Goal: Transaction & Acquisition: Book appointment/travel/reservation

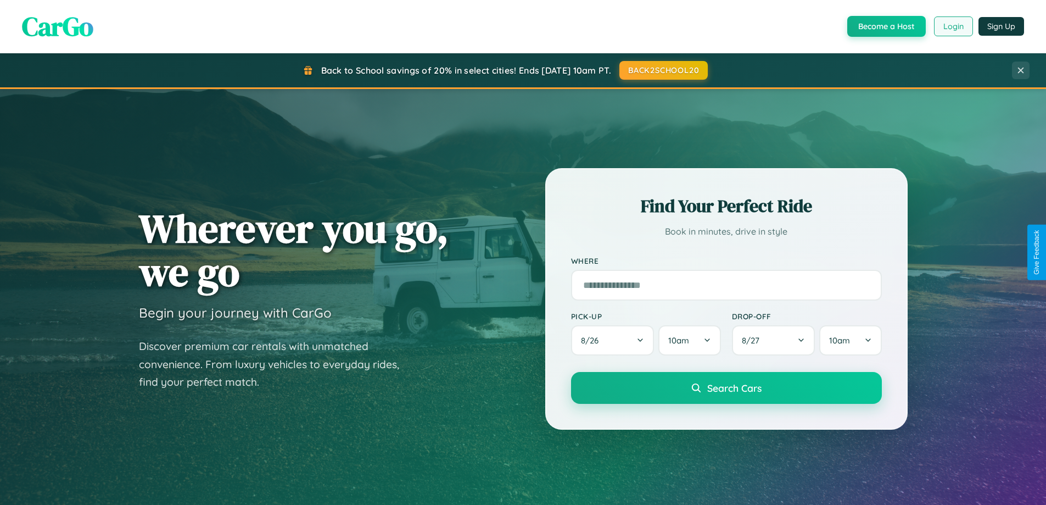
click at [953, 26] on button "Login" at bounding box center [953, 26] width 39 height 20
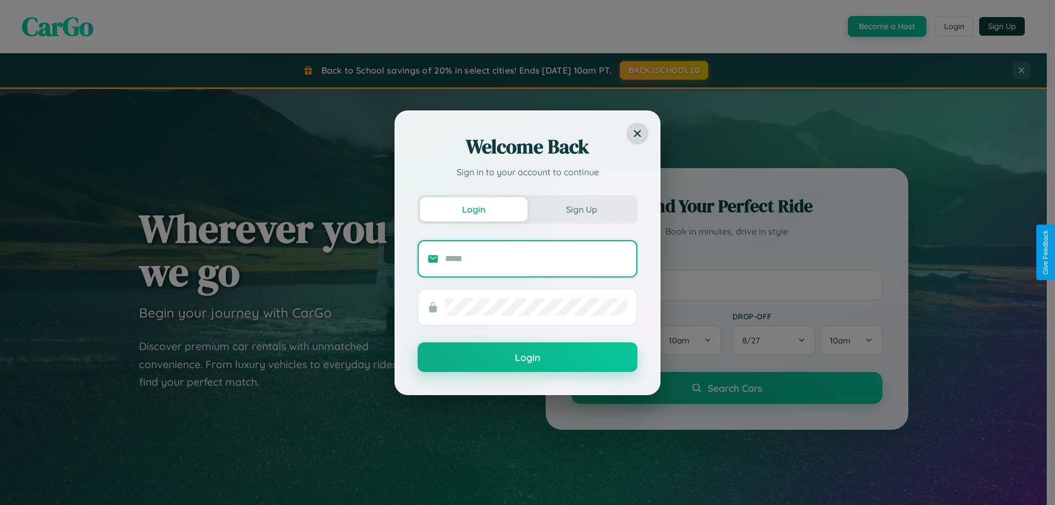
click at [536, 258] on input "text" at bounding box center [536, 259] width 182 height 18
type input "**********"
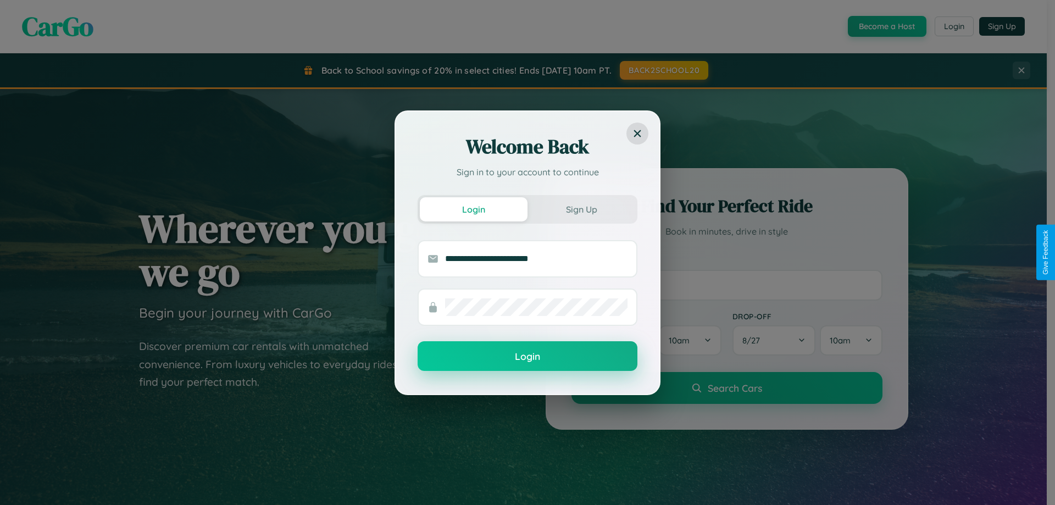
click at [527, 356] on button "Login" at bounding box center [527, 356] width 220 height 30
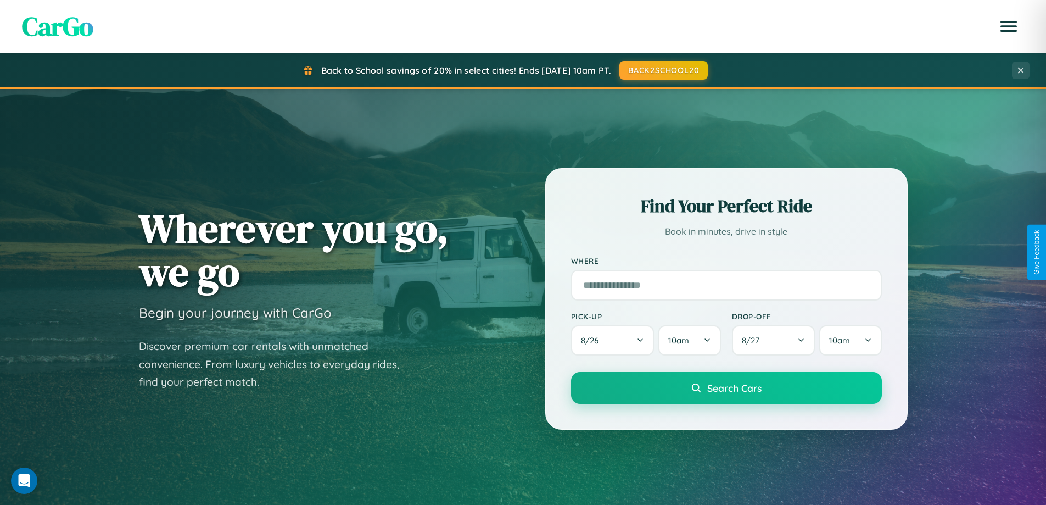
scroll to position [756, 0]
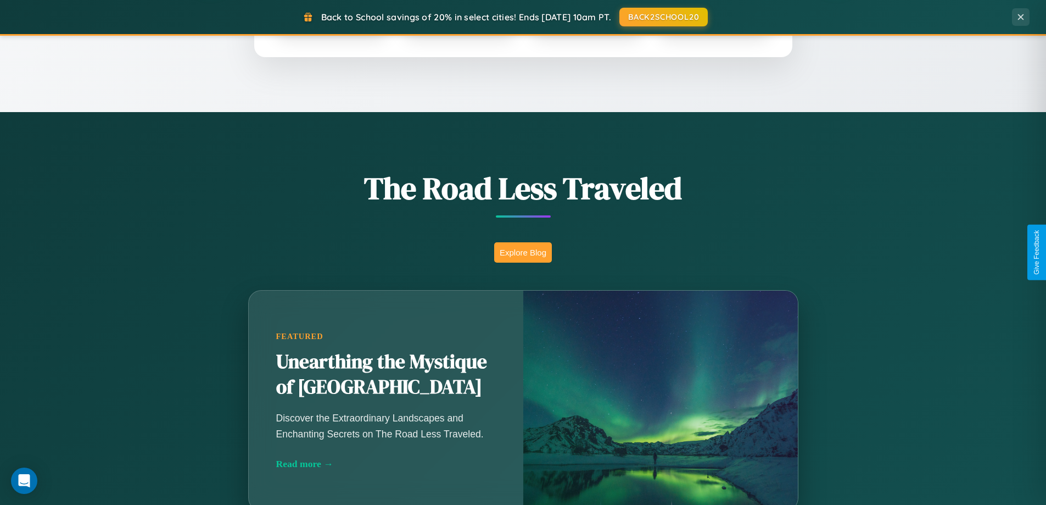
click at [523, 252] on button "Explore Blog" at bounding box center [523, 252] width 58 height 20
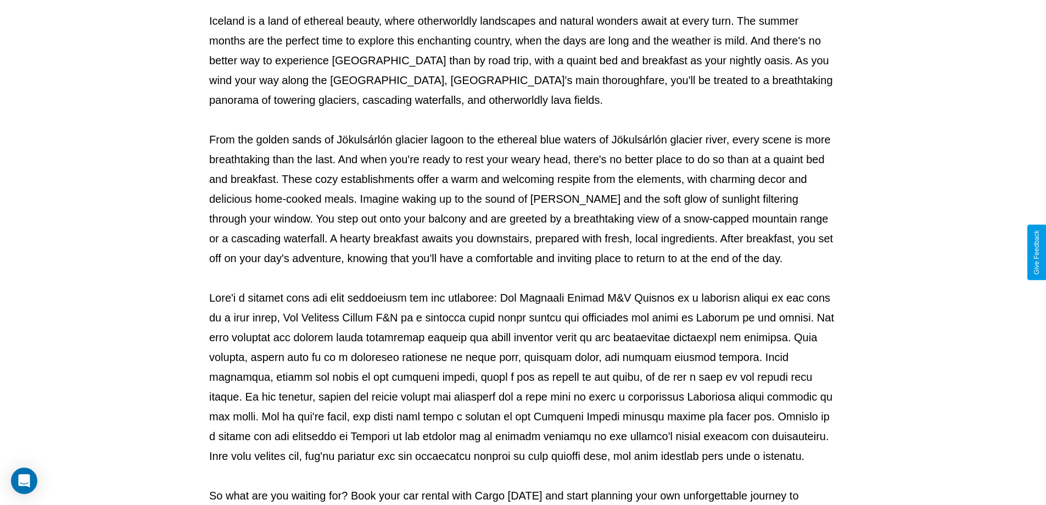
scroll to position [355, 0]
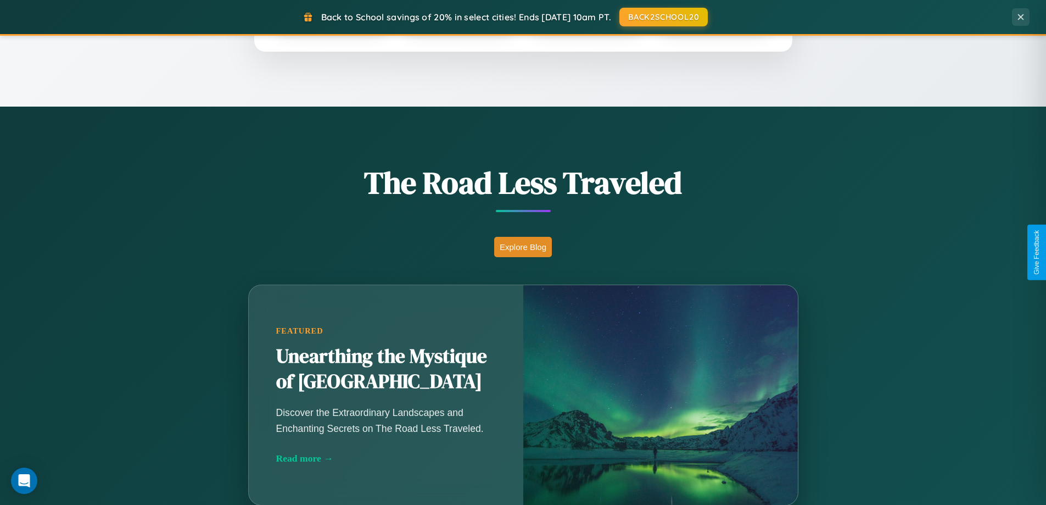
scroll to position [756, 0]
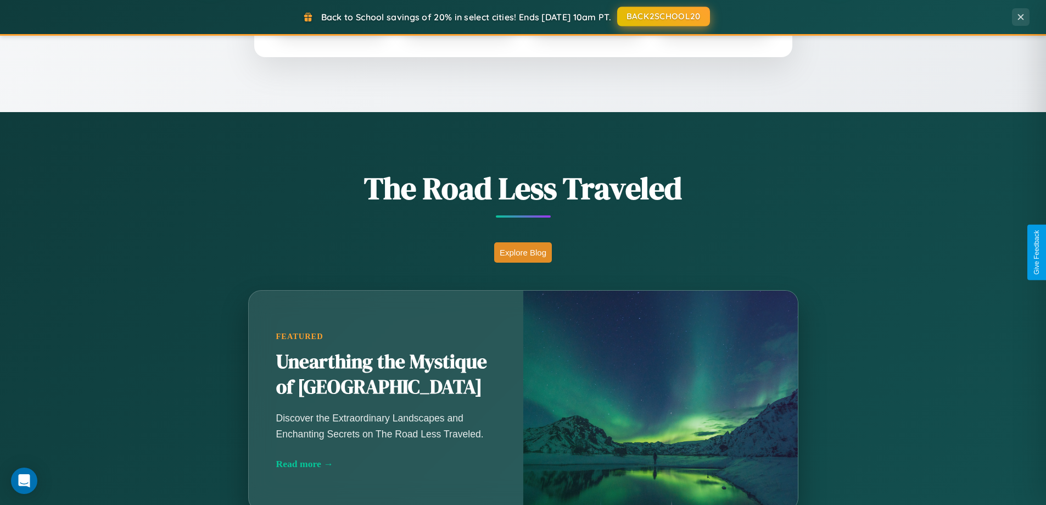
click at [663, 16] on button "BACK2SCHOOL20" at bounding box center [663, 17] width 93 height 20
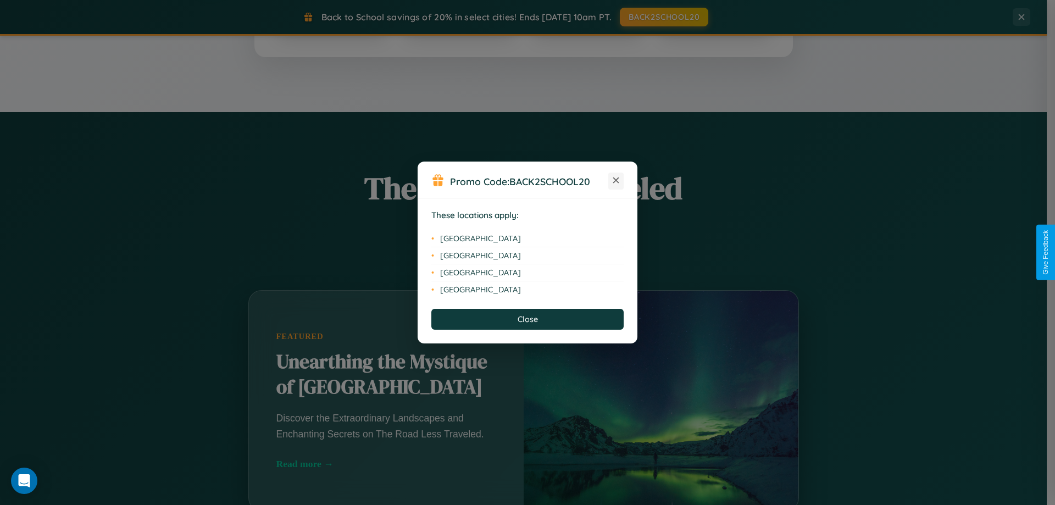
click at [616, 181] on icon at bounding box center [616, 180] width 6 height 6
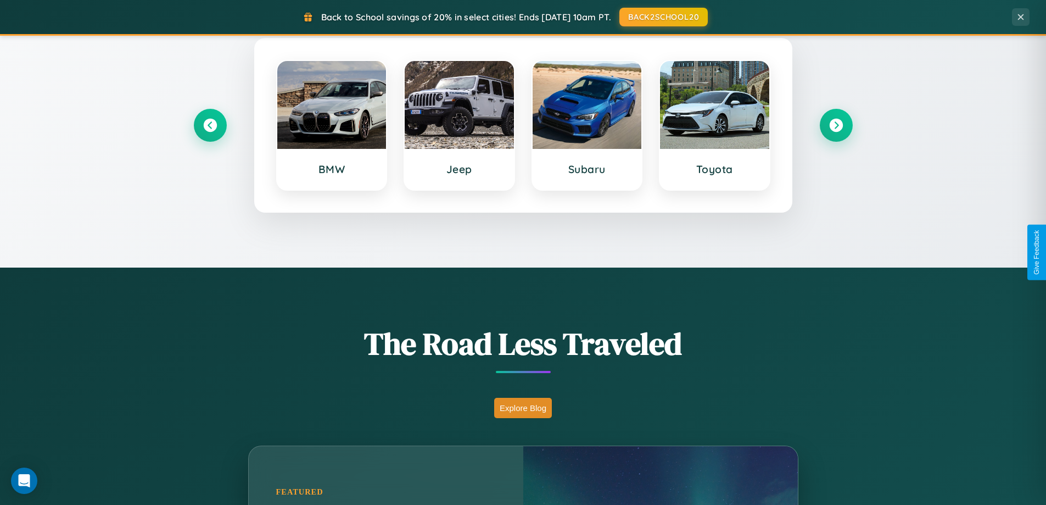
scroll to position [473, 0]
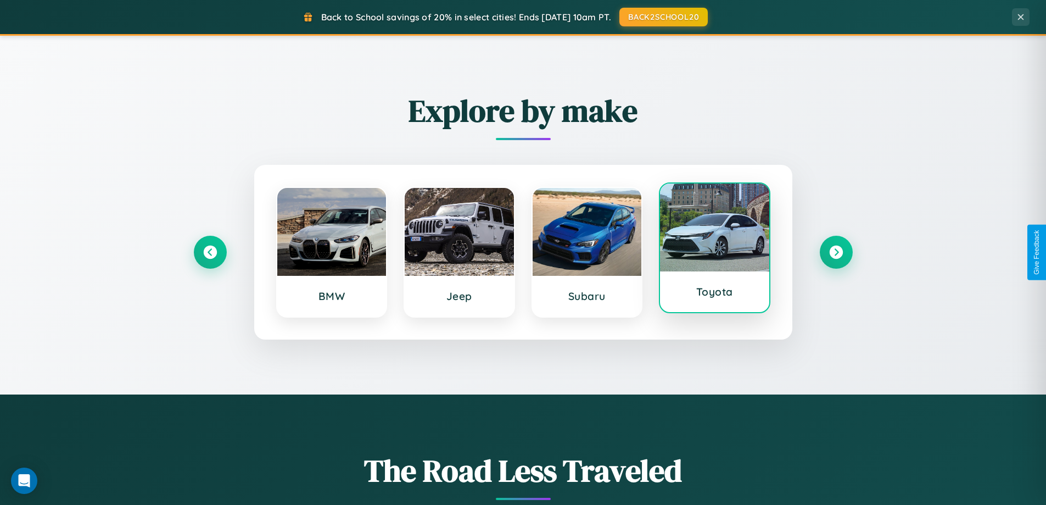
click at [715, 250] on div at bounding box center [714, 227] width 109 height 88
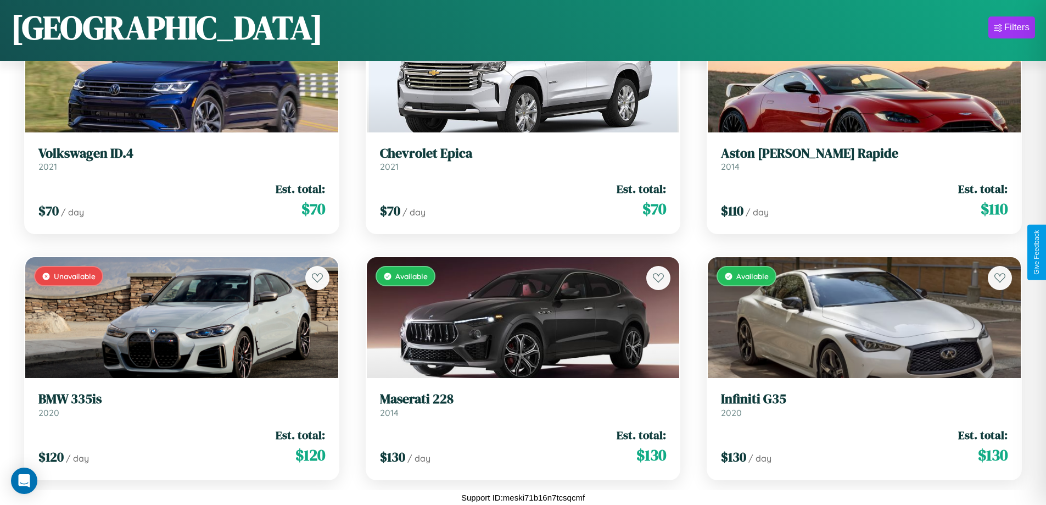
scroll to position [1630, 0]
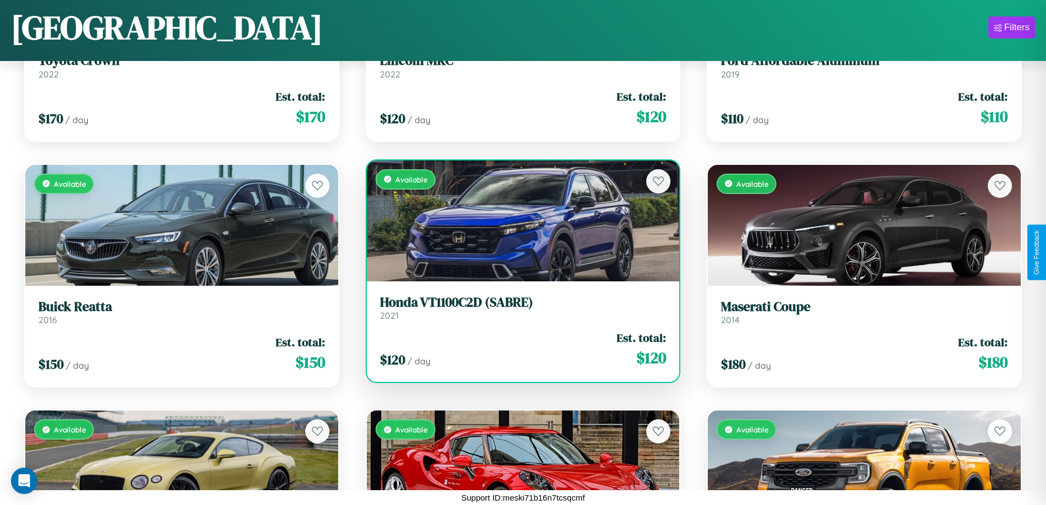
click at [519, 224] on div "Available" at bounding box center [523, 220] width 313 height 121
click at [519, 220] on div "Available" at bounding box center [523, 220] width 313 height 121
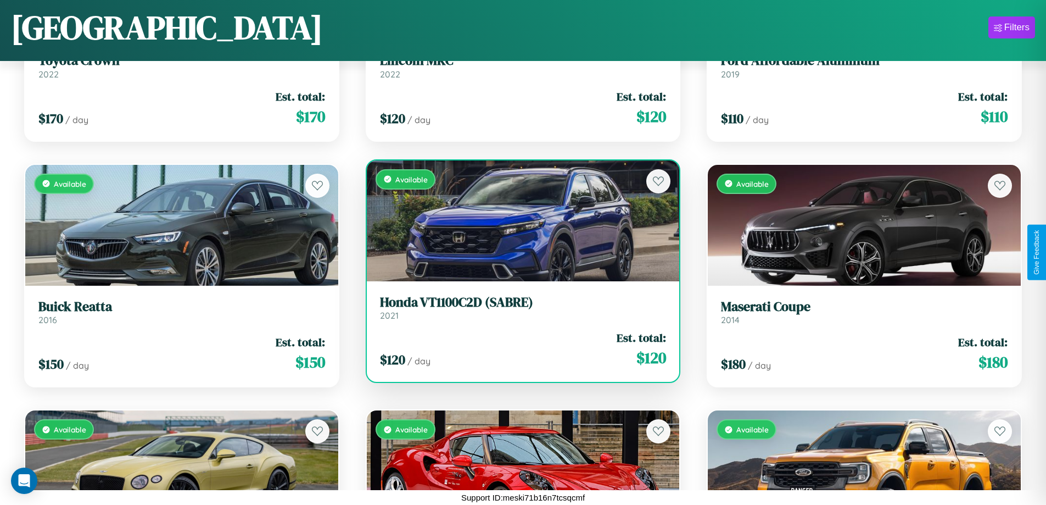
click at [519, 220] on div "Available" at bounding box center [523, 220] width 313 height 121
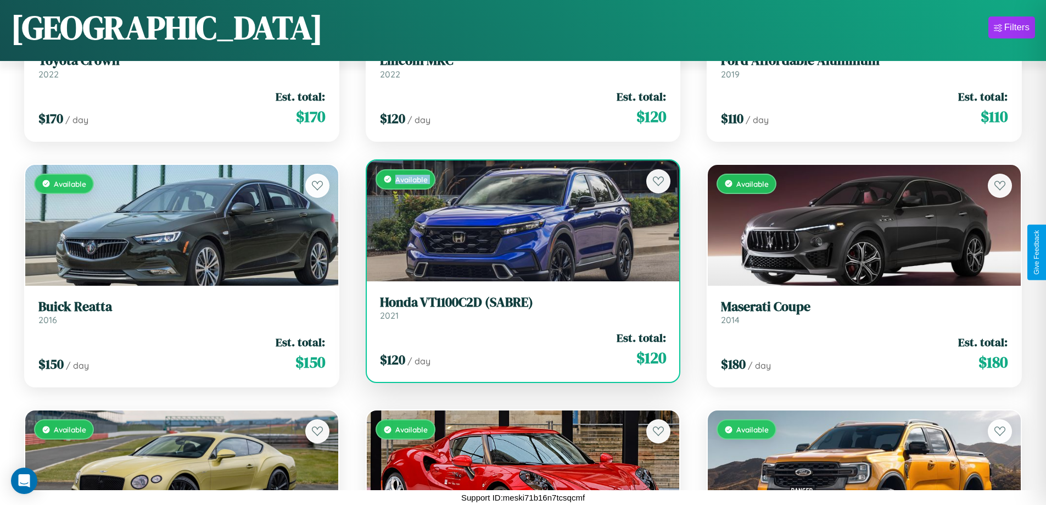
click at [519, 220] on div "Available" at bounding box center [523, 220] width 313 height 121
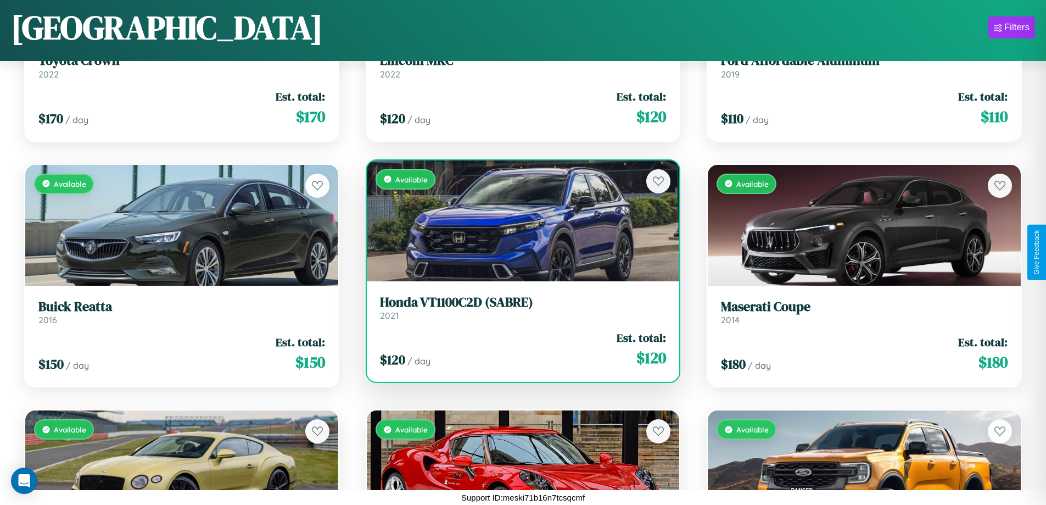
click at [519, 220] on div "Available" at bounding box center [523, 220] width 313 height 121
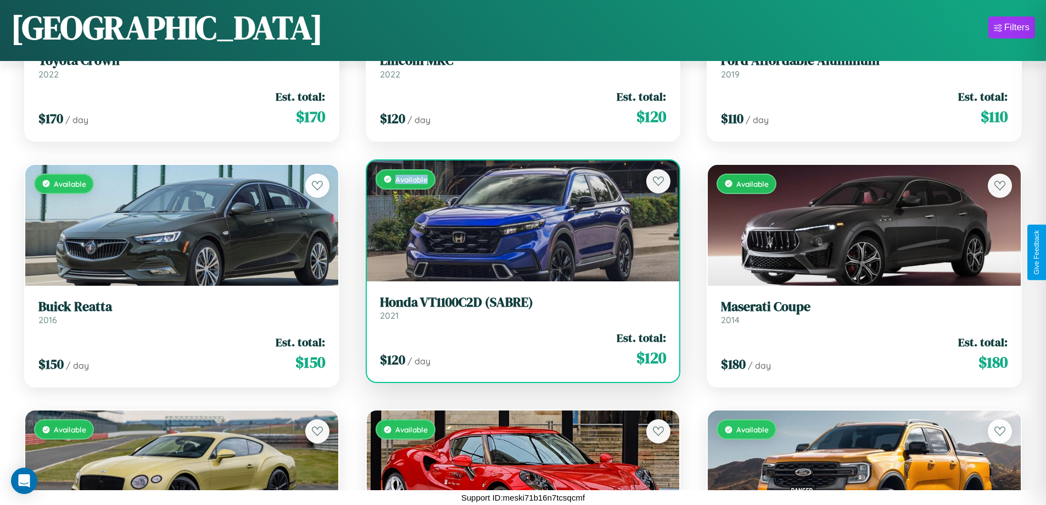
click at [519, 220] on div "Available" at bounding box center [523, 220] width 313 height 121
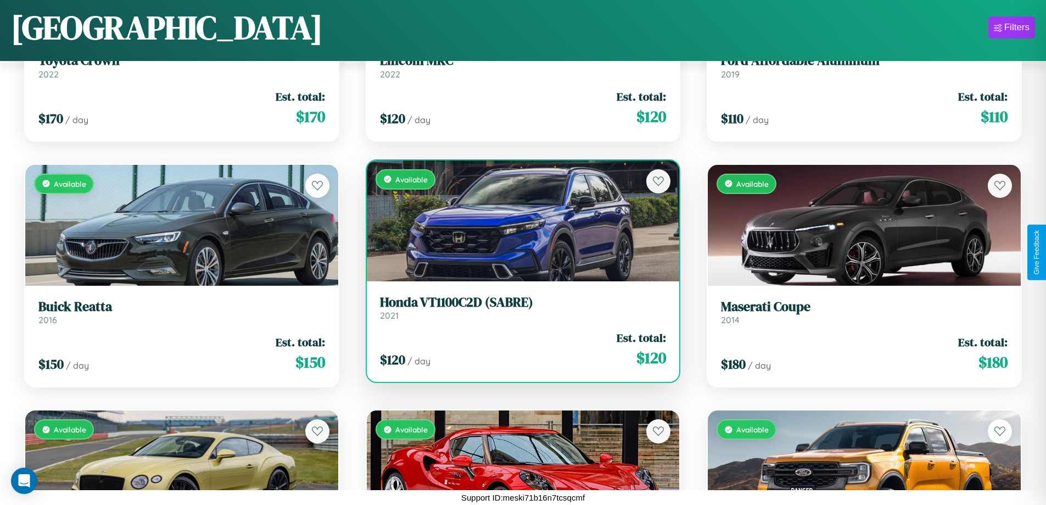
click at [519, 307] on h3 "Honda VT1100C2D (SABRE)" at bounding box center [523, 302] width 287 height 16
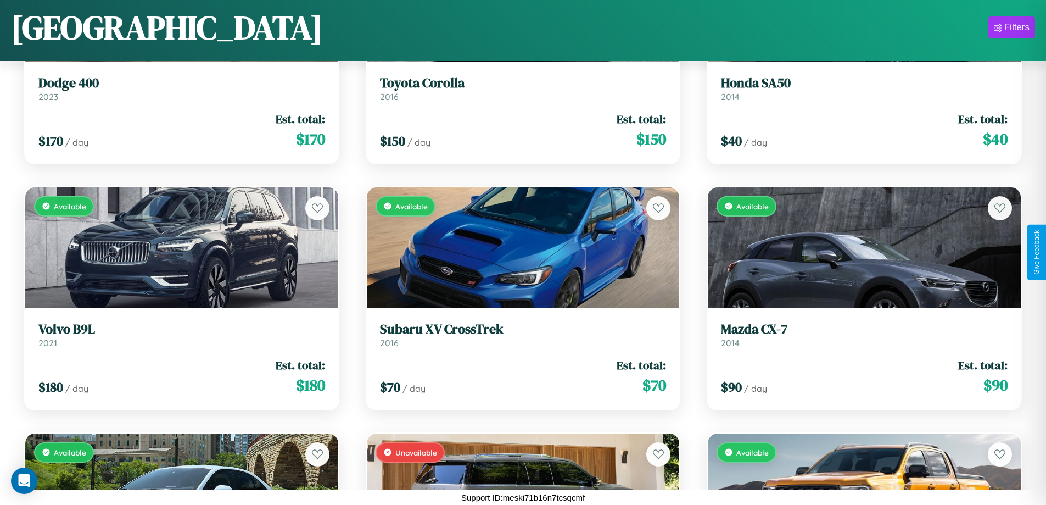
scroll to position [400, 0]
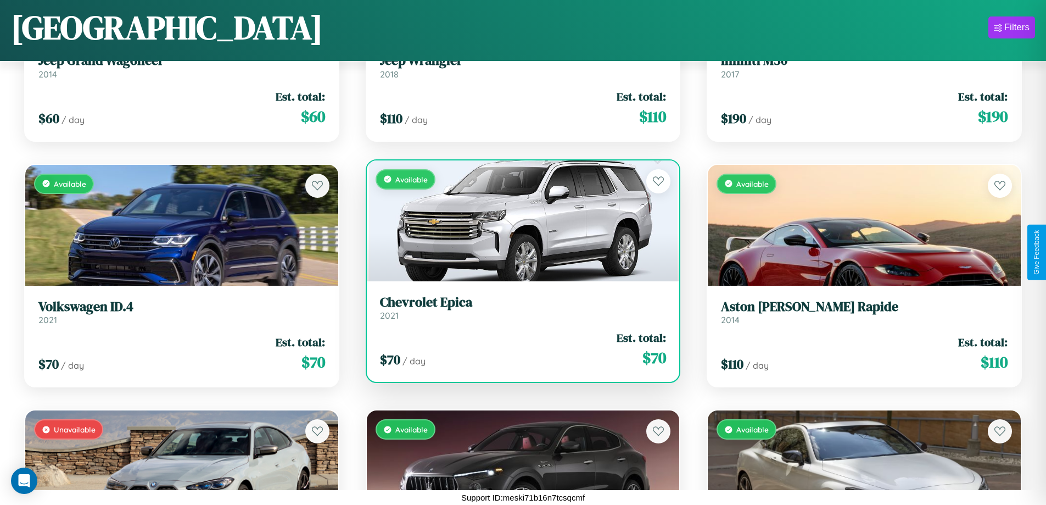
click at [519, 307] on h3 "Chevrolet Epica" at bounding box center [523, 302] width 287 height 16
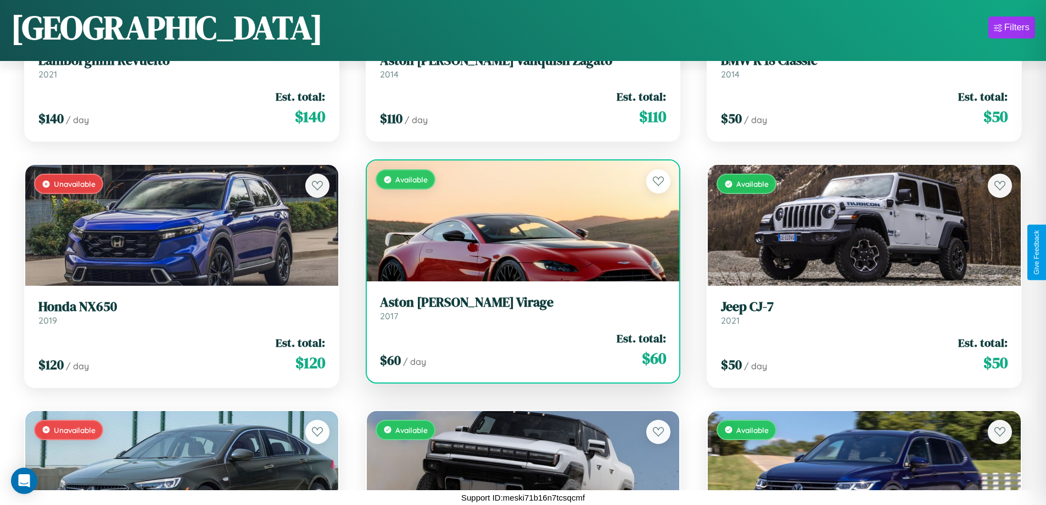
click at [519, 349] on div "$ 60 / day Est. total: $ 60" at bounding box center [523, 349] width 287 height 39
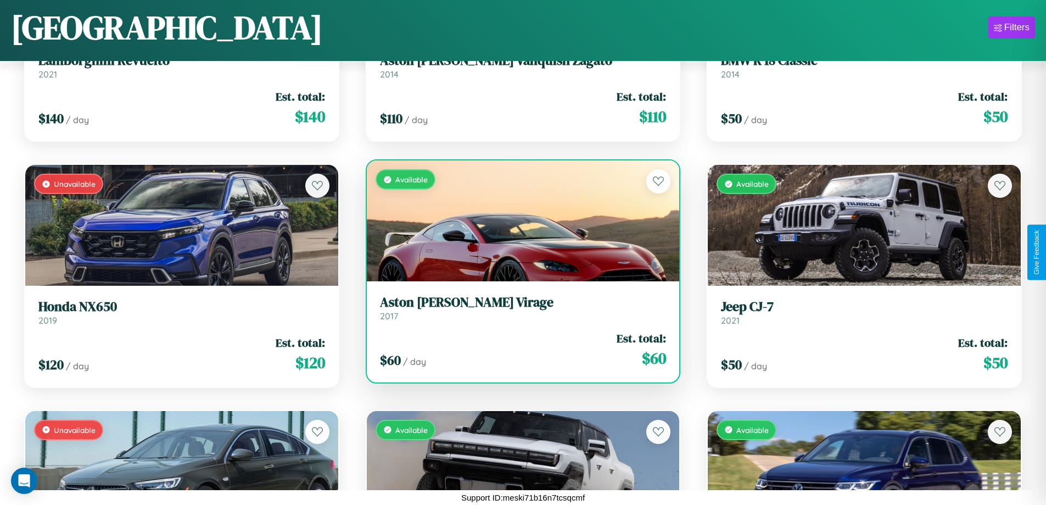
click at [519, 349] on div "$ 60 / day Est. total: $ 60" at bounding box center [523, 349] width 287 height 39
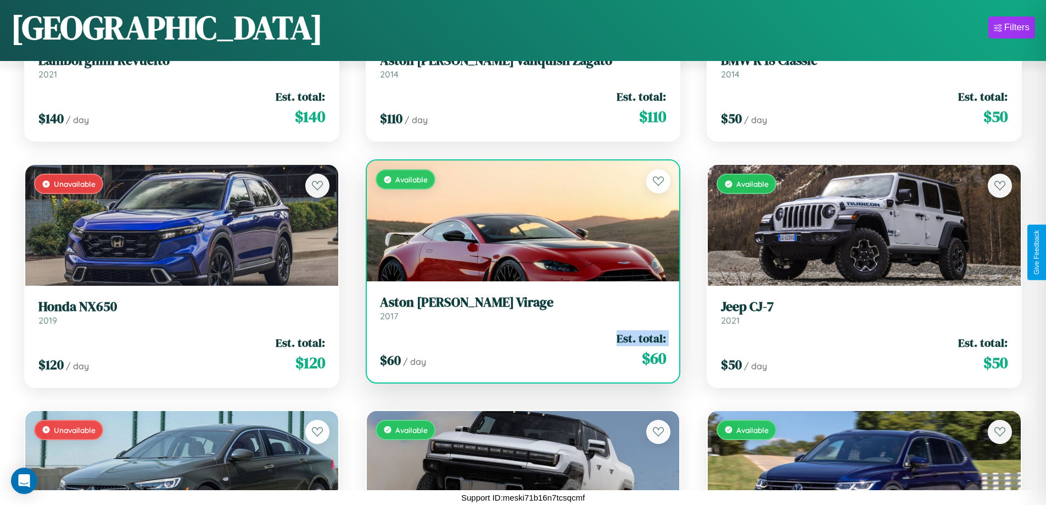
click at [519, 349] on div "$ 60 / day Est. total: $ 60" at bounding box center [523, 349] width 287 height 39
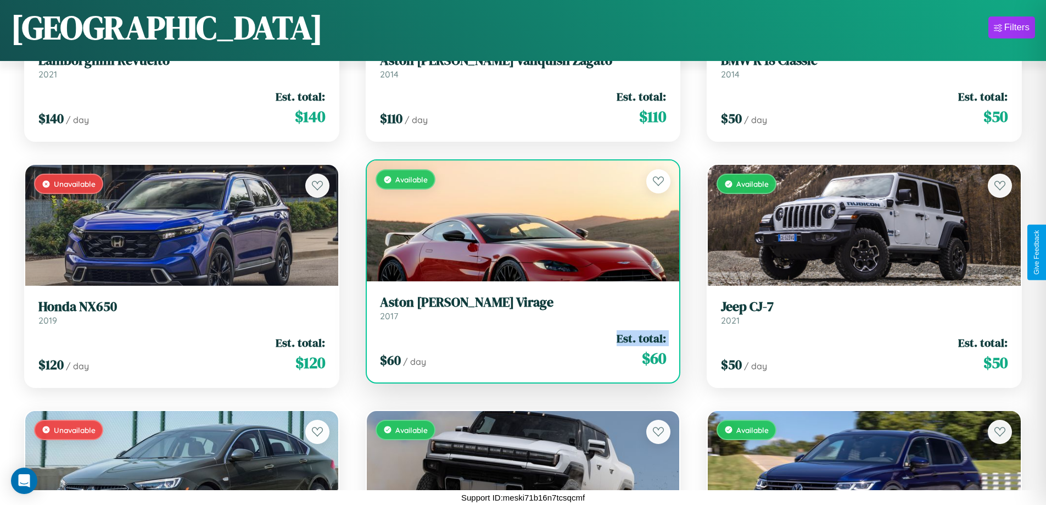
click at [519, 349] on div "$ 60 / day Est. total: $ 60" at bounding box center [523, 349] width 287 height 39
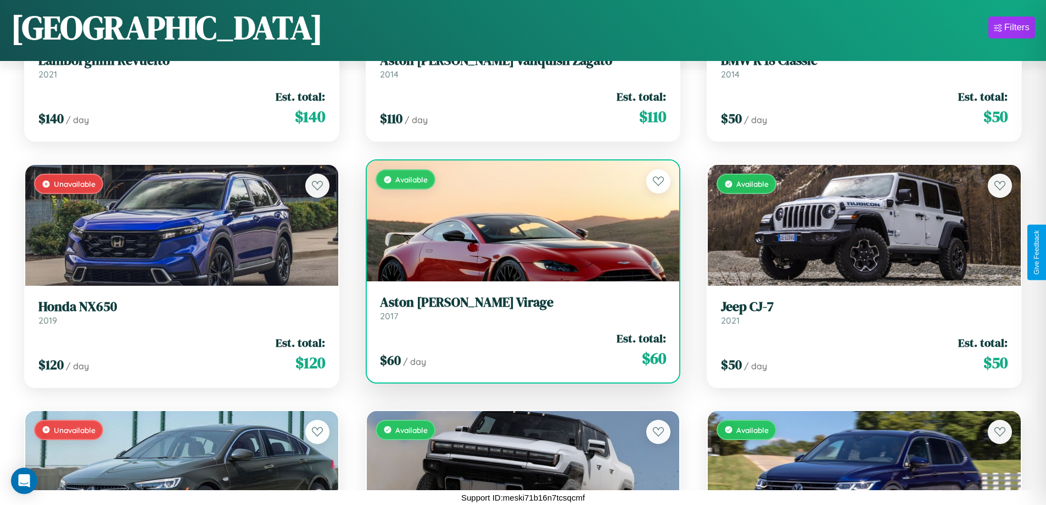
click at [519, 349] on div "$ 60 / day Est. total: $ 60" at bounding box center [523, 349] width 287 height 39
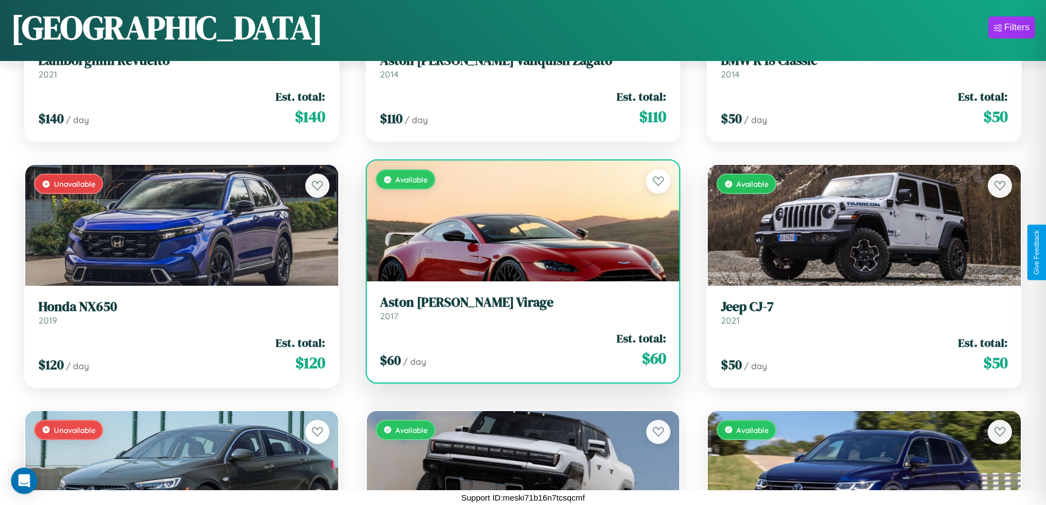
click at [519, 308] on h3 "Aston Martin Virage" at bounding box center [523, 302] width 287 height 16
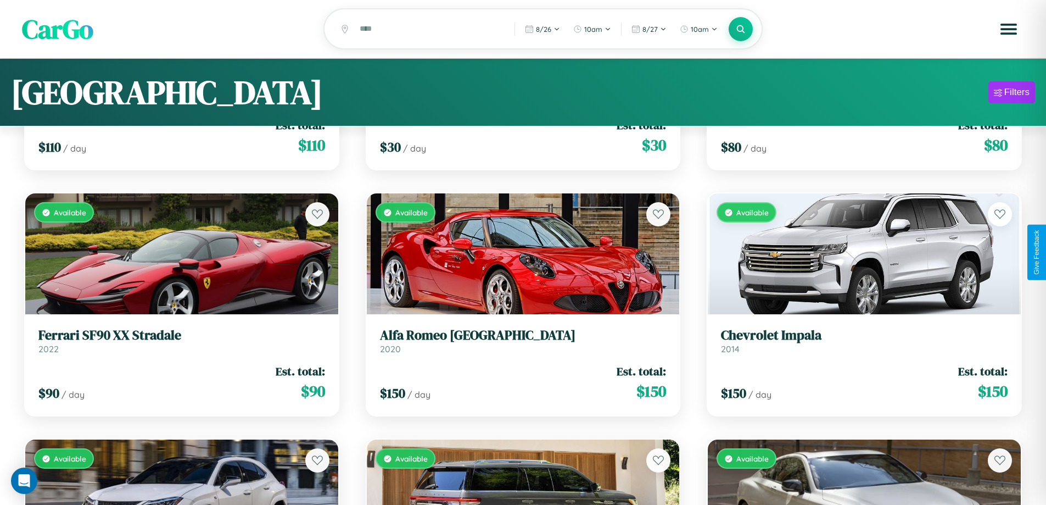
scroll to position [0, 0]
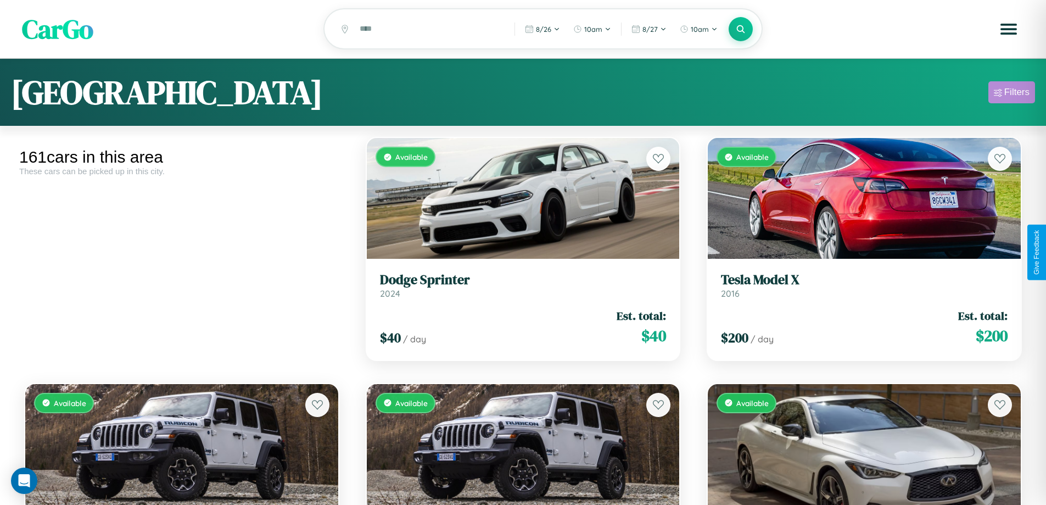
click at [1012, 94] on div "Filters" at bounding box center [1017, 92] width 25 height 11
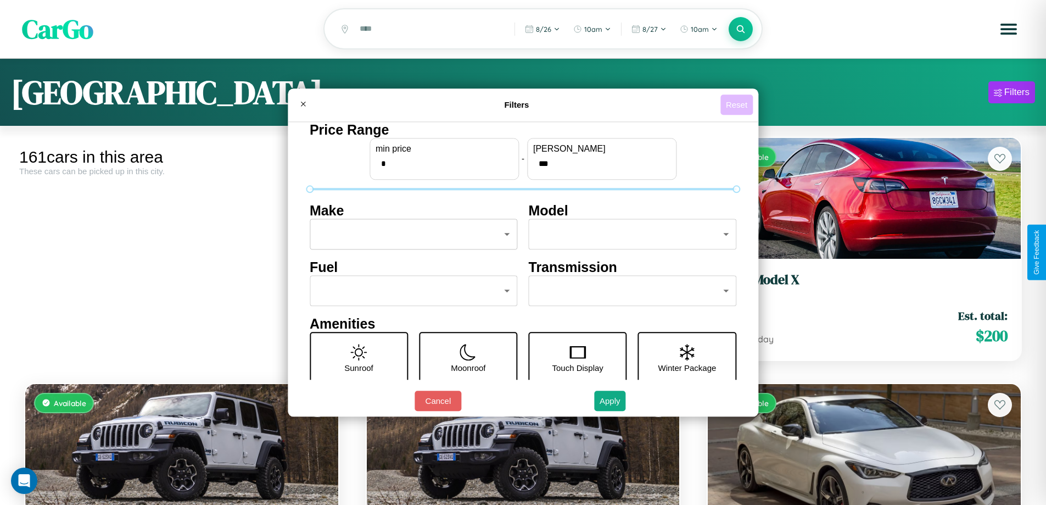
click at [738, 104] on button "Reset" at bounding box center [737, 104] width 32 height 20
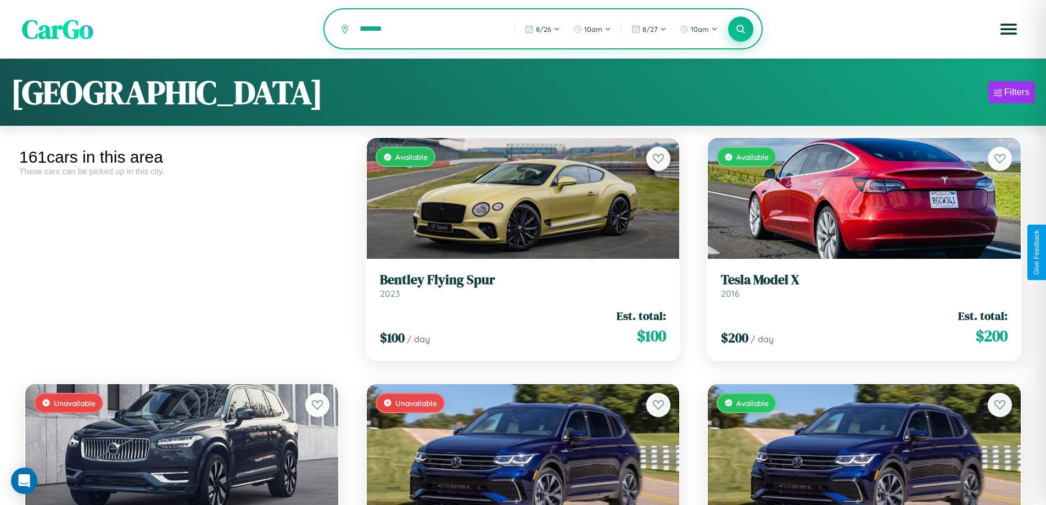
type input "*******"
click at [741, 30] on icon at bounding box center [741, 29] width 10 height 10
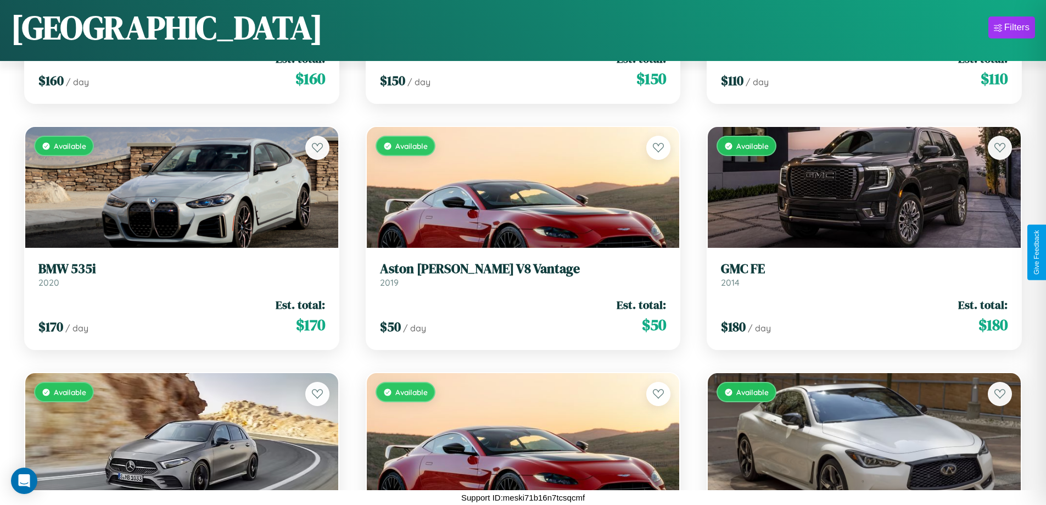
scroll to position [5811, 0]
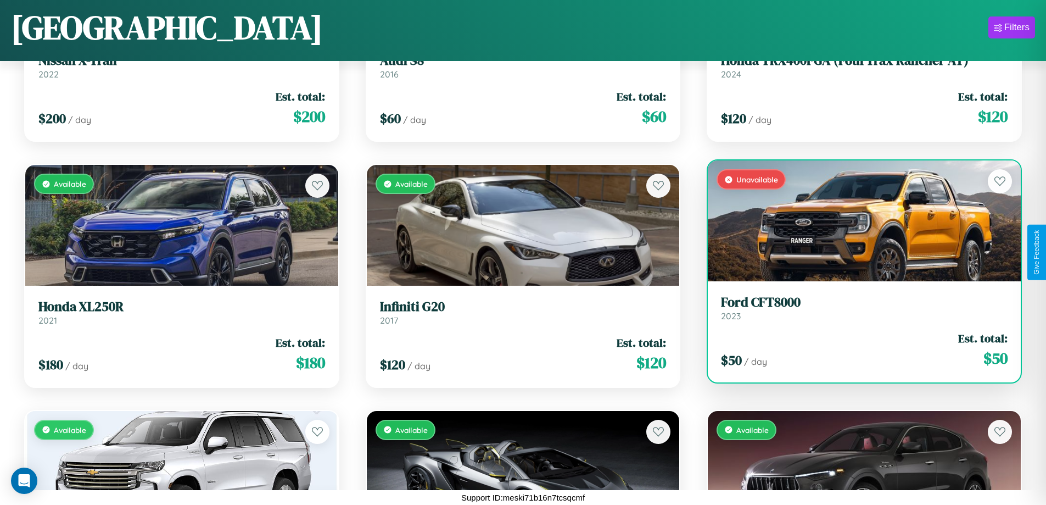
click at [857, 310] on link "Ford CFT8000 2023" at bounding box center [864, 307] width 287 height 27
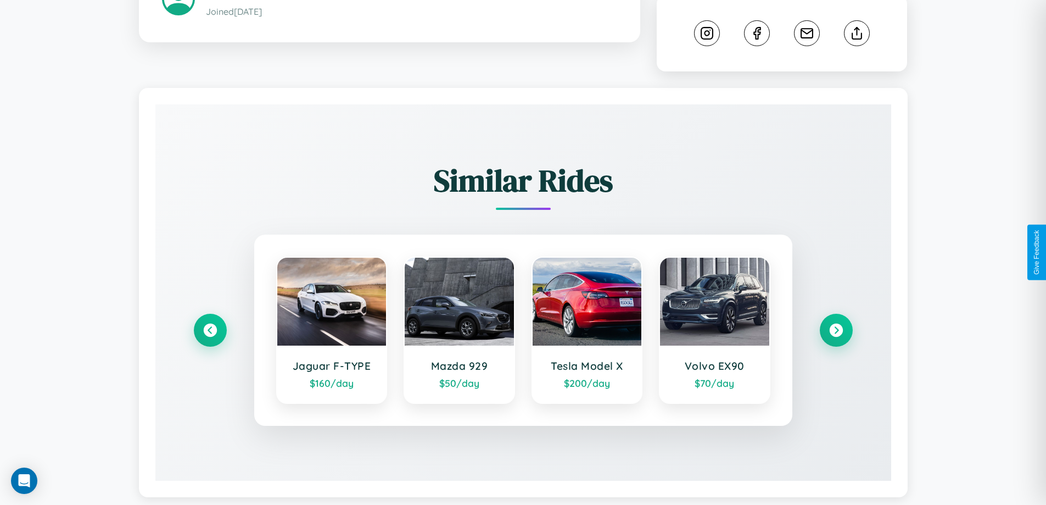
scroll to position [607, 0]
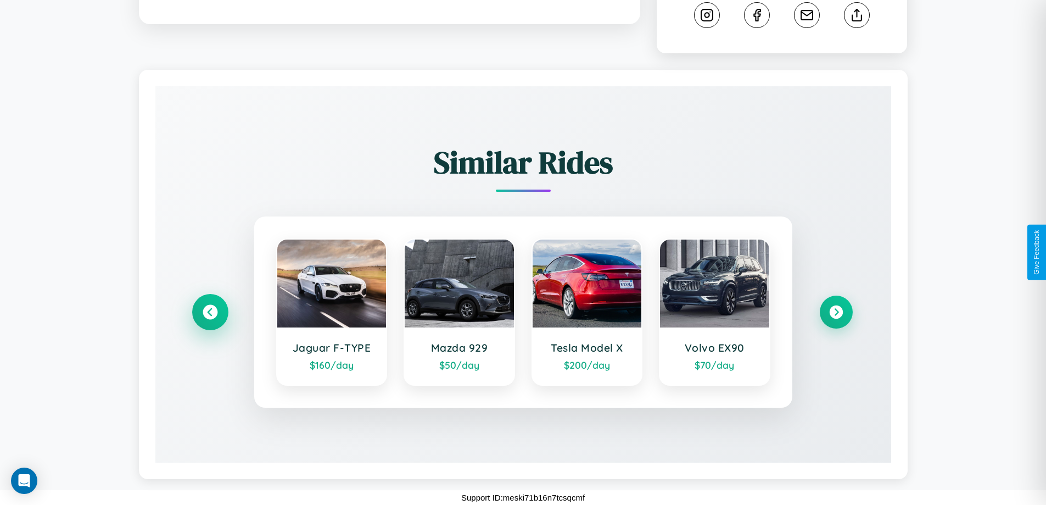
click at [210, 312] on icon at bounding box center [210, 312] width 15 height 15
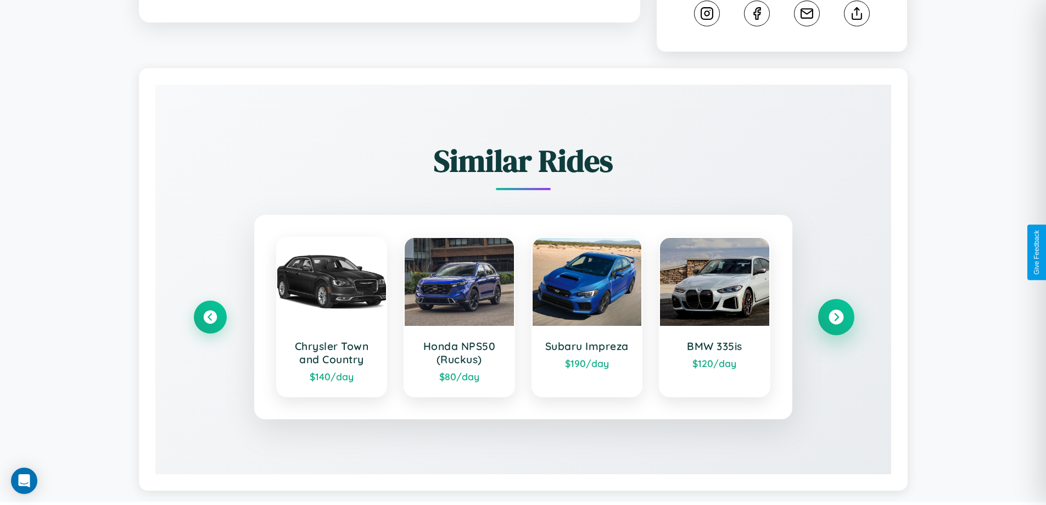
click at [836, 319] on icon at bounding box center [836, 317] width 15 height 15
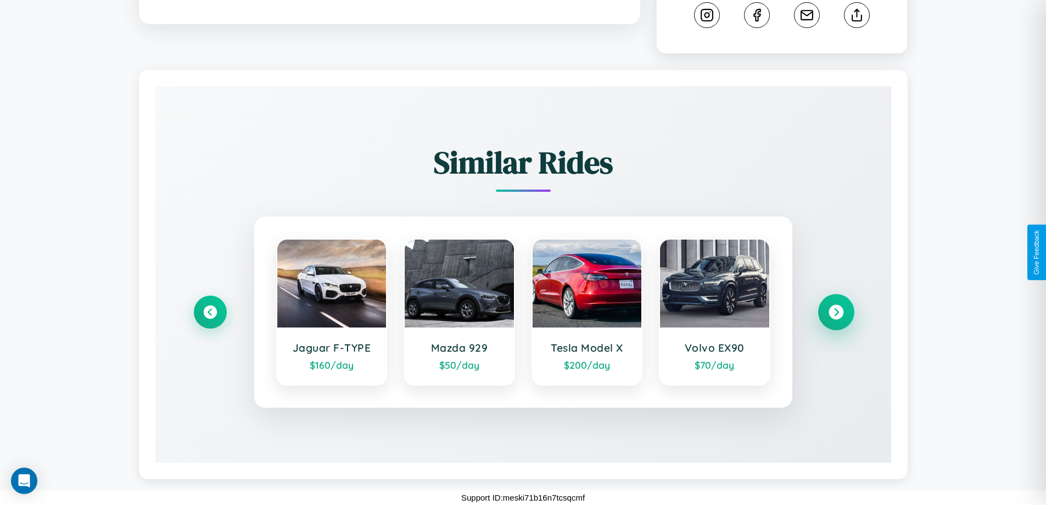
click at [836, 312] on icon at bounding box center [836, 312] width 15 height 15
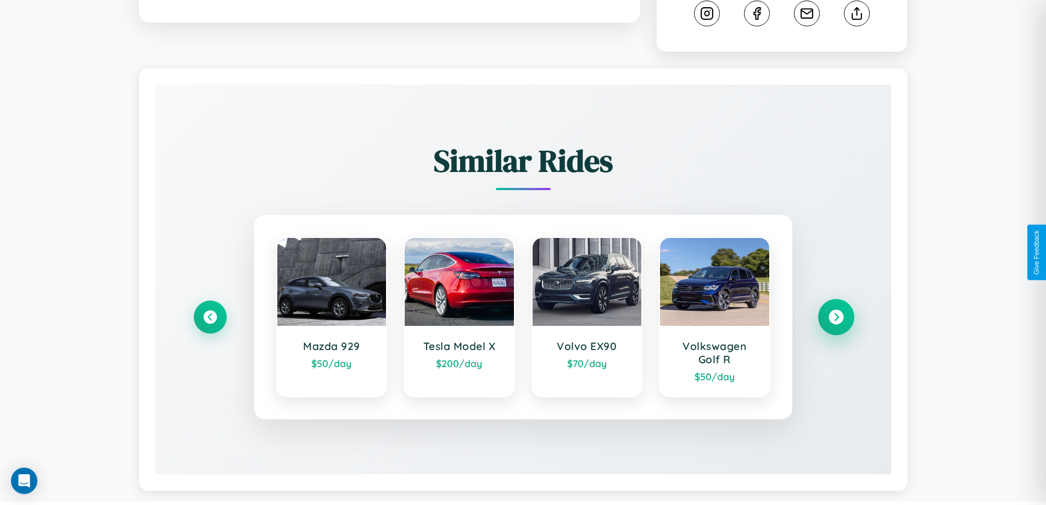
click at [836, 319] on icon at bounding box center [836, 317] width 15 height 15
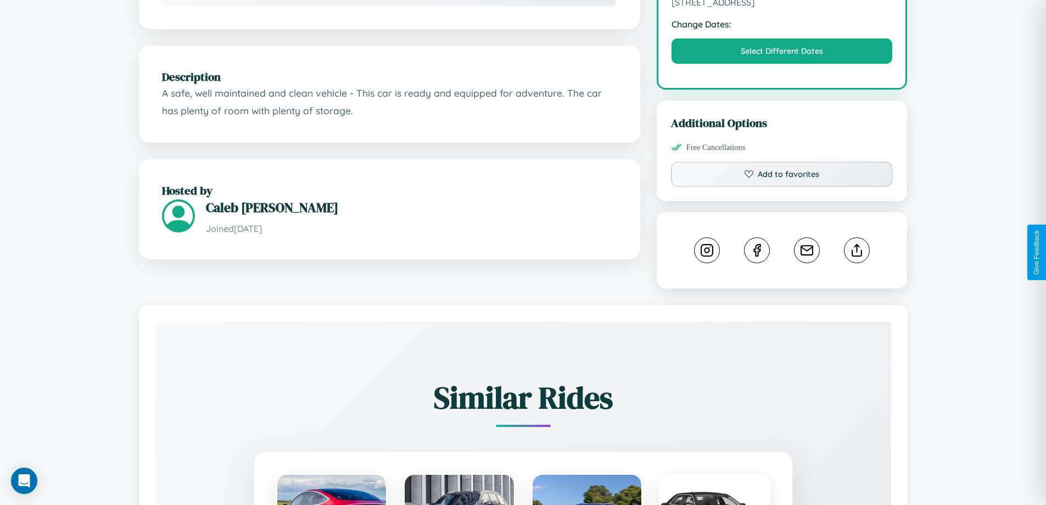
scroll to position [370, 0]
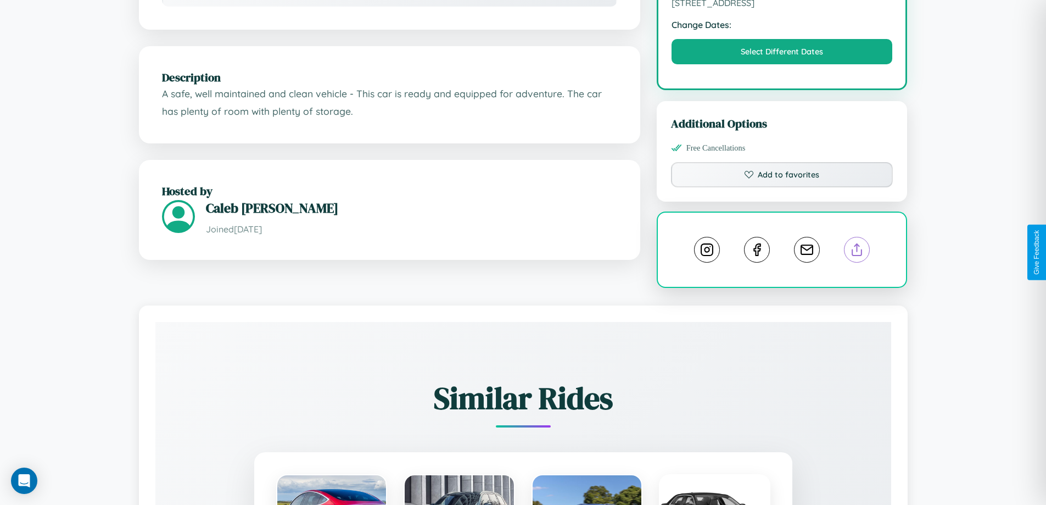
click at [857, 252] on line at bounding box center [857, 248] width 0 height 8
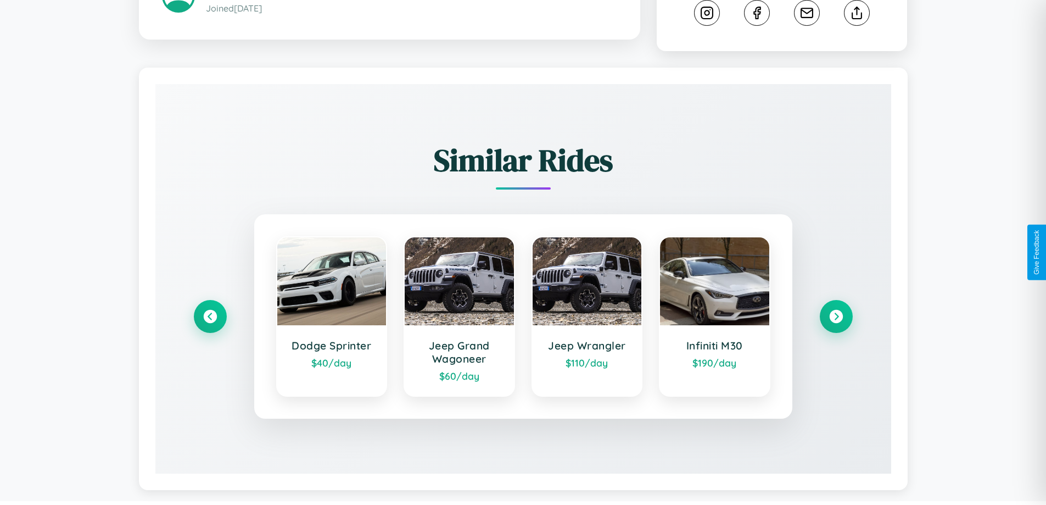
scroll to position [622, 0]
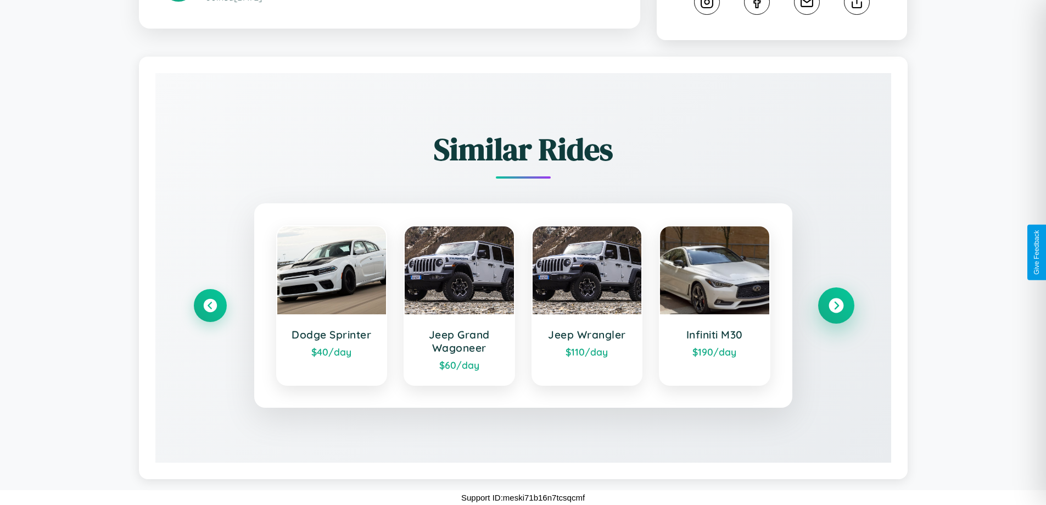
click at [836, 305] on icon at bounding box center [836, 305] width 15 height 15
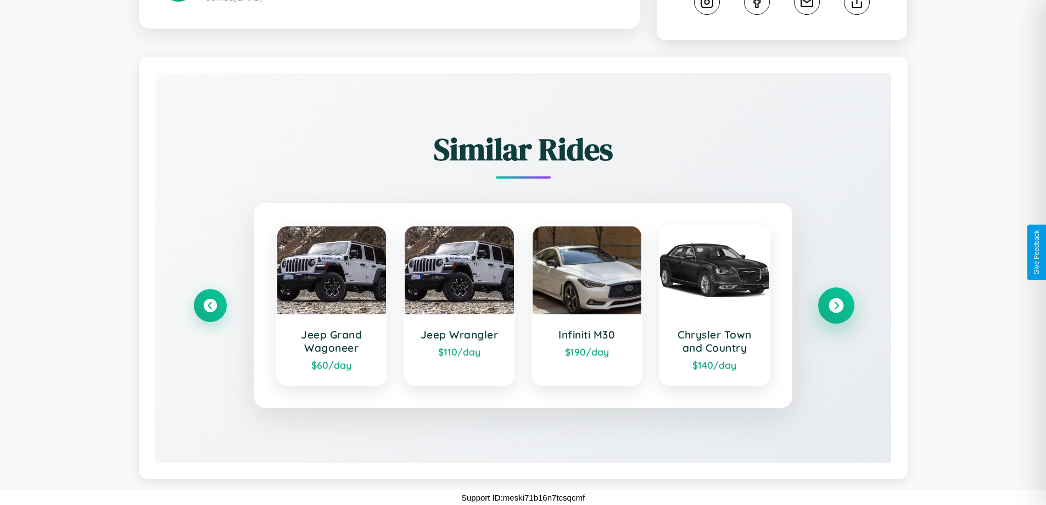
click at [836, 305] on icon at bounding box center [836, 305] width 15 height 15
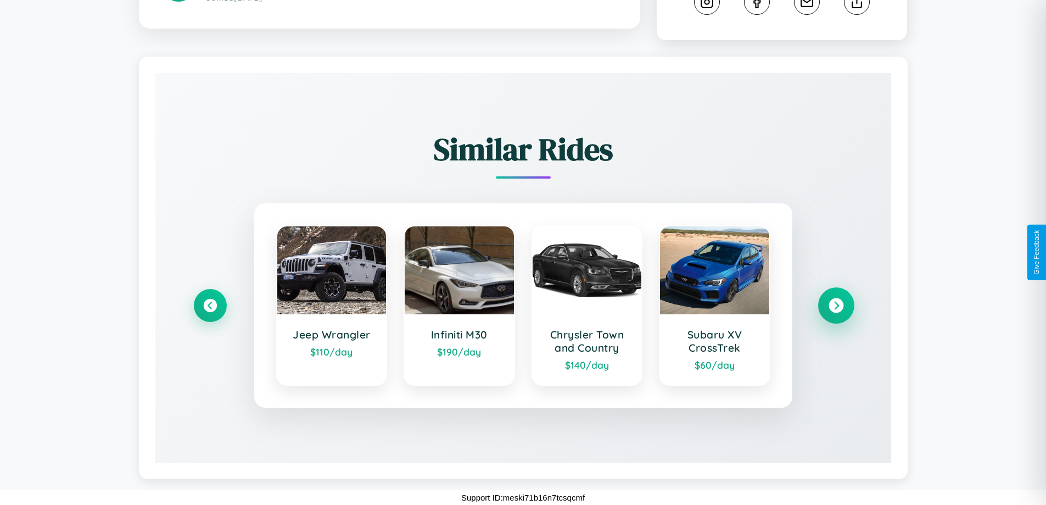
click at [836, 305] on icon at bounding box center [836, 305] width 15 height 15
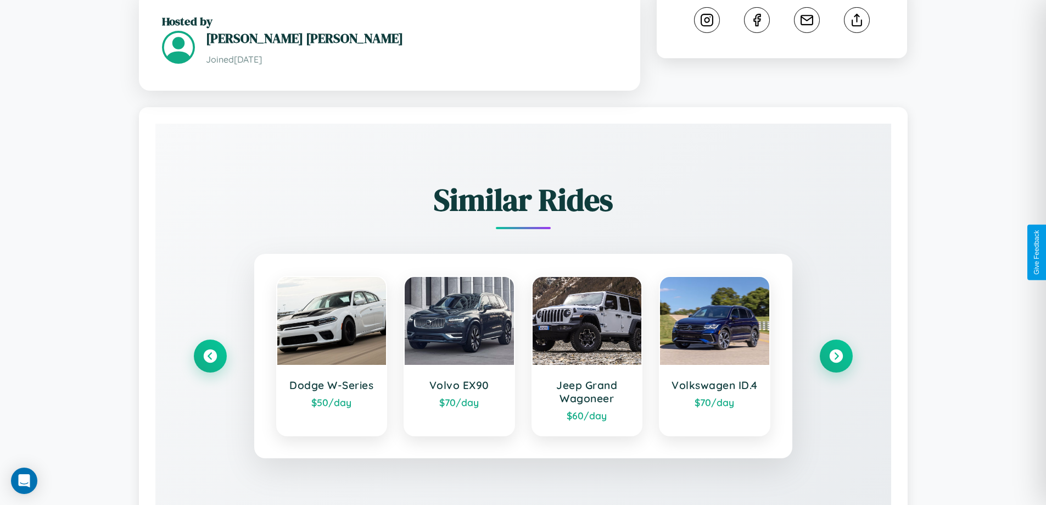
scroll to position [644, 0]
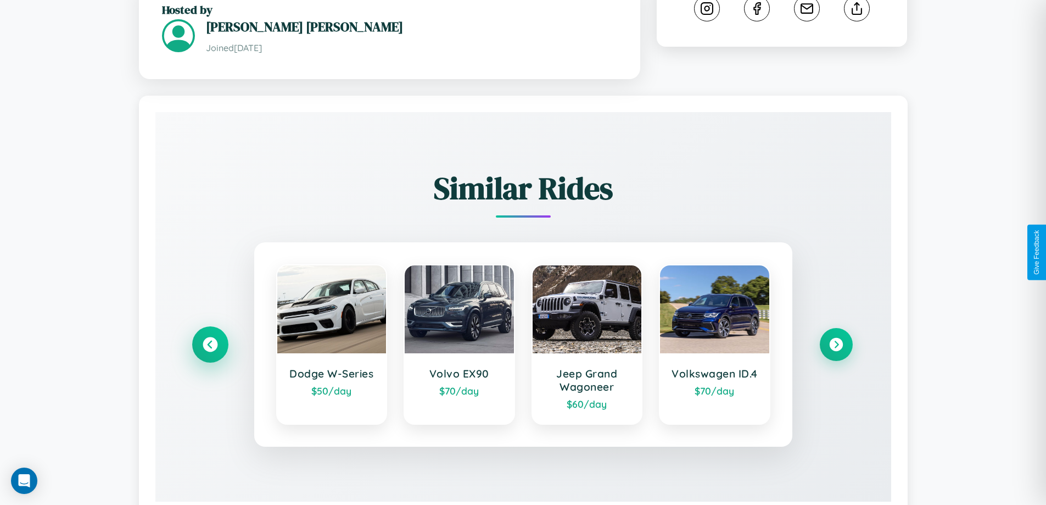
click at [210, 337] on icon at bounding box center [210, 344] width 15 height 15
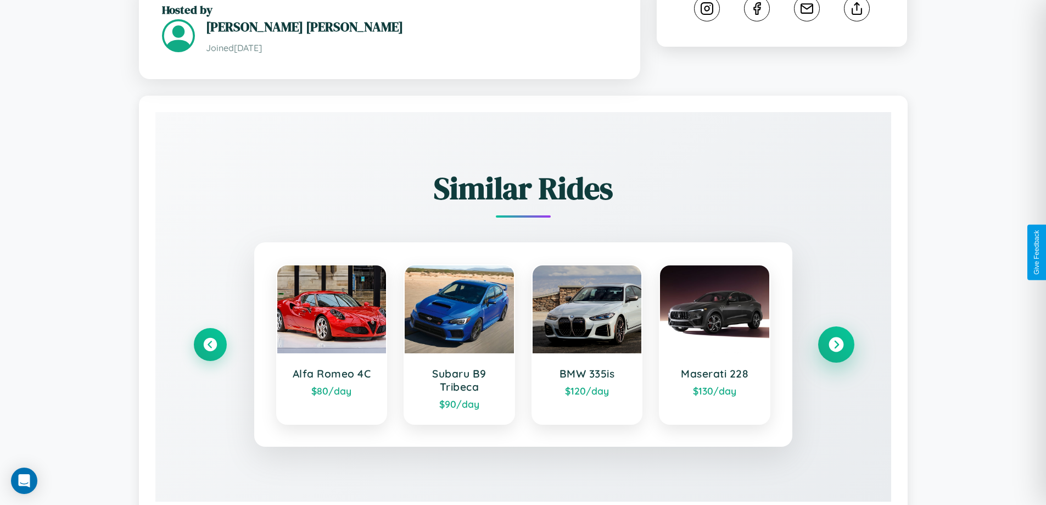
click at [836, 337] on icon at bounding box center [836, 344] width 15 height 15
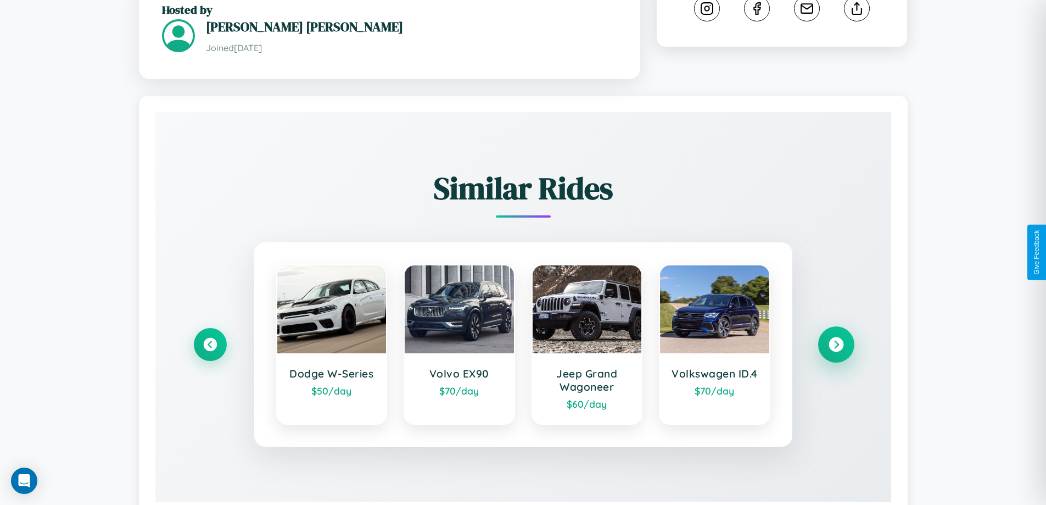
click at [836, 337] on icon at bounding box center [836, 344] width 15 height 15
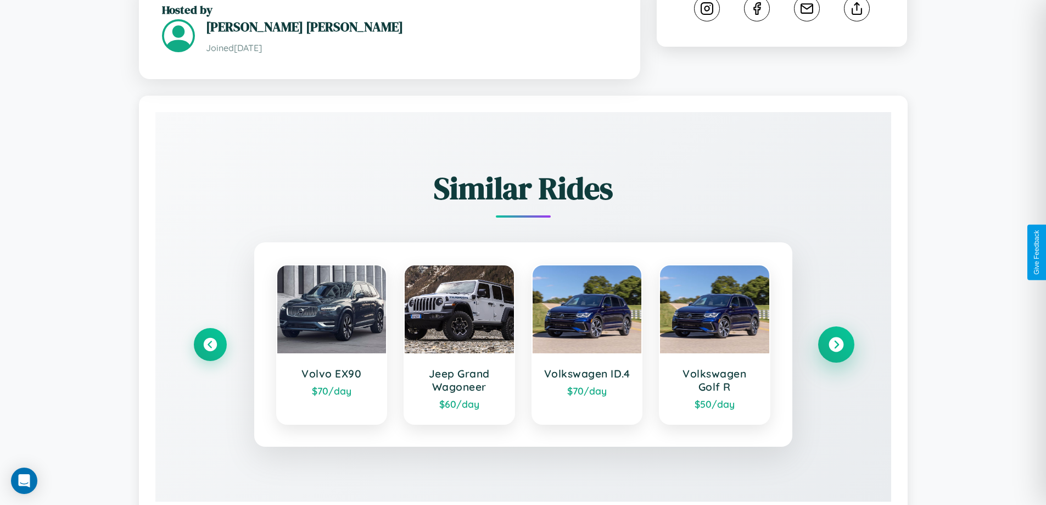
click at [836, 337] on icon at bounding box center [836, 344] width 15 height 15
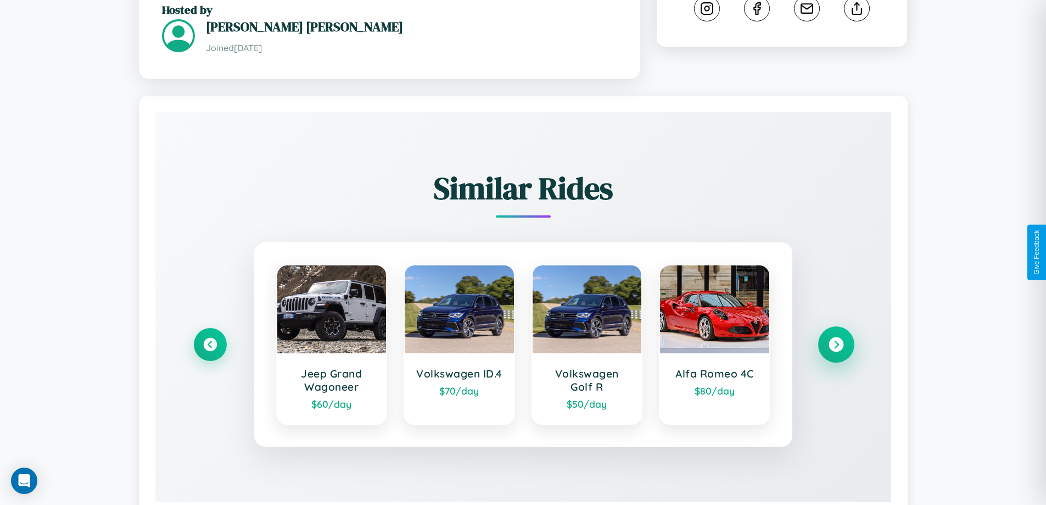
click at [836, 337] on icon at bounding box center [836, 344] width 15 height 15
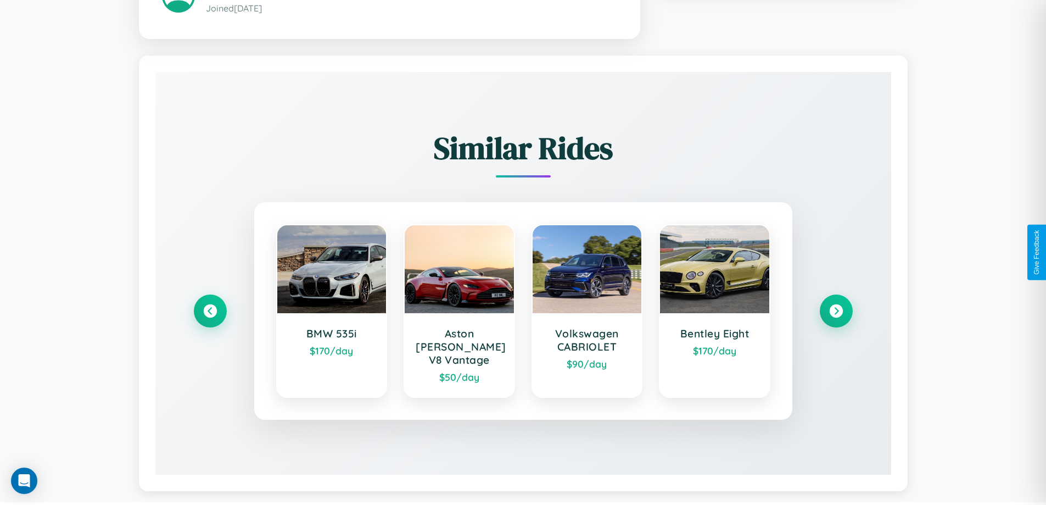
scroll to position [695, 0]
click at [836, 305] on icon at bounding box center [836, 310] width 15 height 15
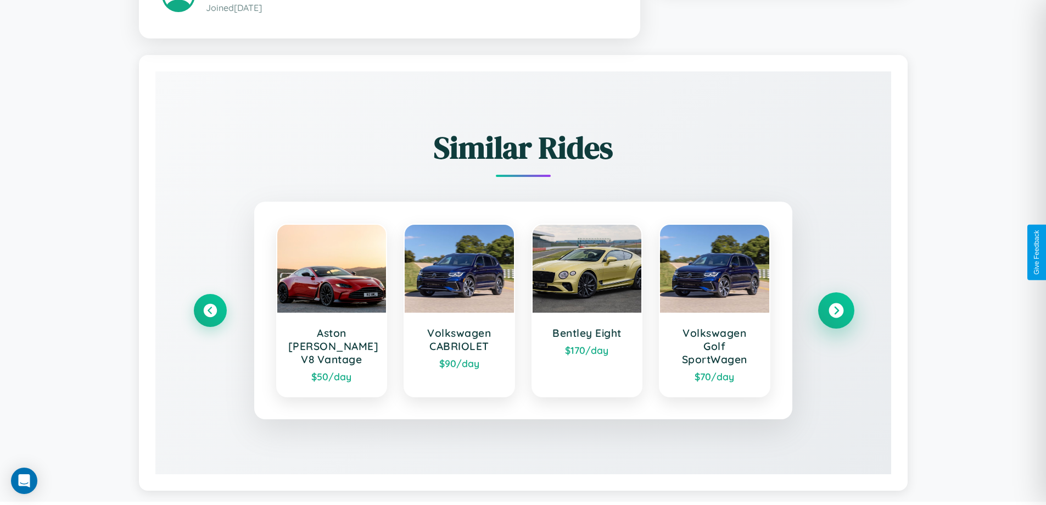
click at [836, 312] on icon at bounding box center [836, 310] width 15 height 15
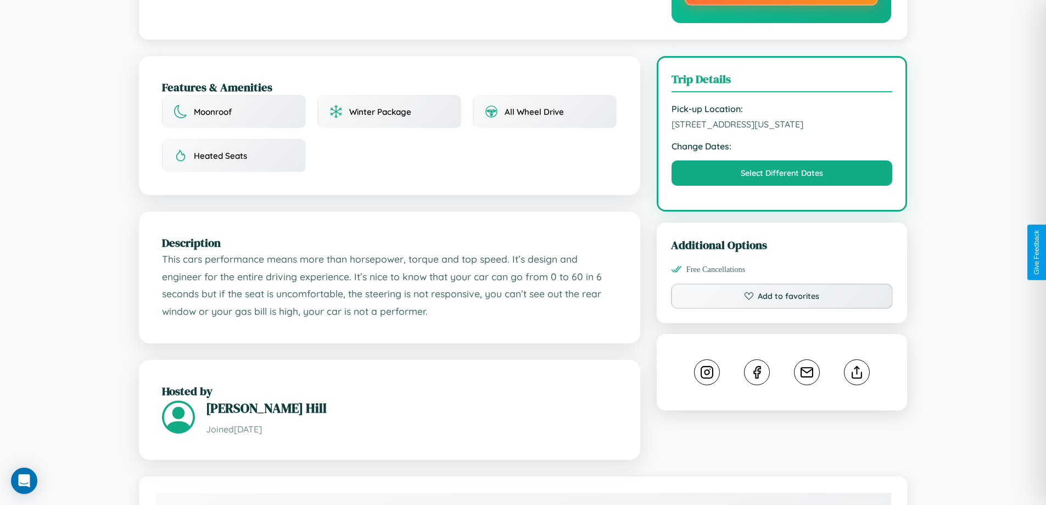
scroll to position [0, 0]
